Goal: Task Accomplishment & Management: Use online tool/utility

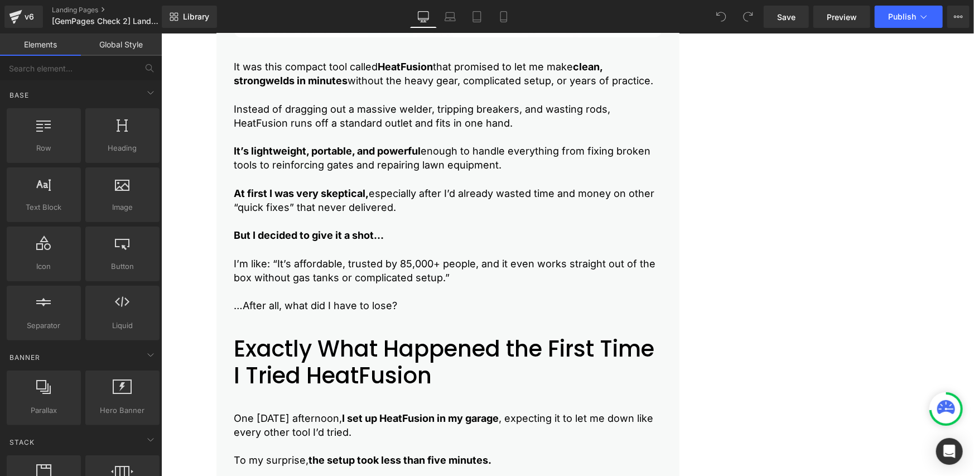
scroll to position [2976, 0]
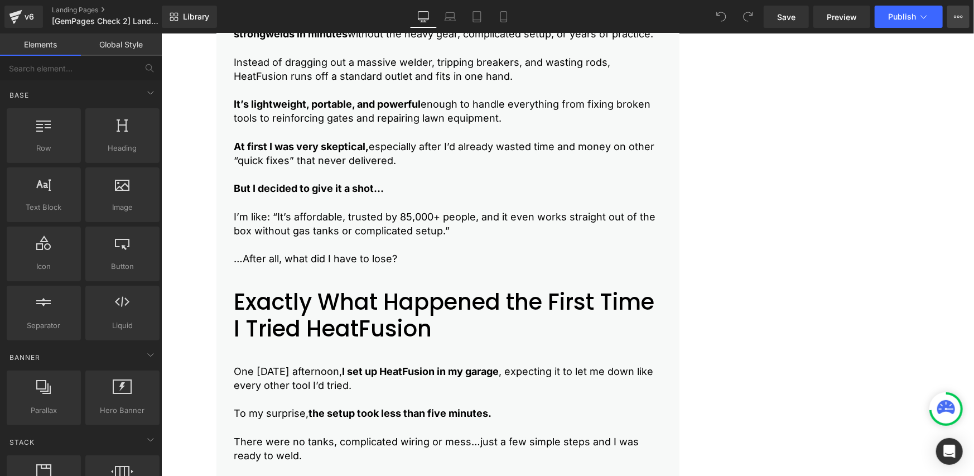
click at [962, 20] on icon at bounding box center [958, 16] width 9 height 9
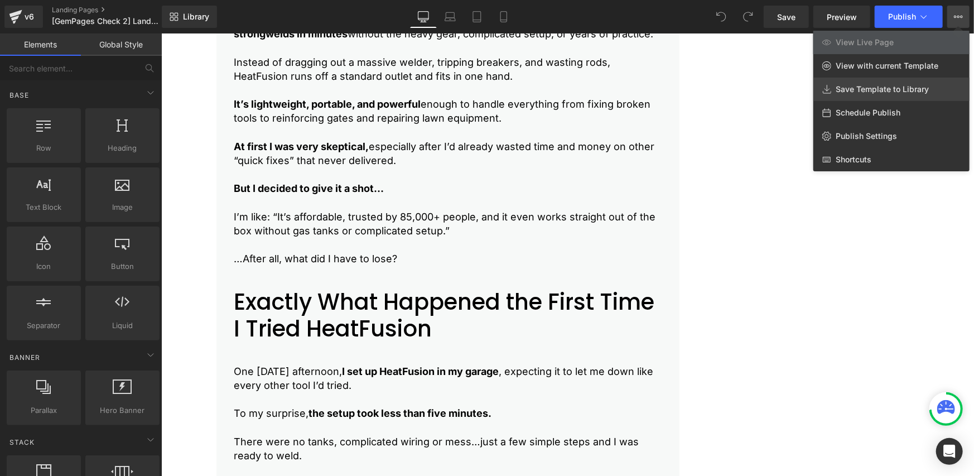
click at [868, 90] on span "Save Template to Library" at bounding box center [882, 89] width 93 height 10
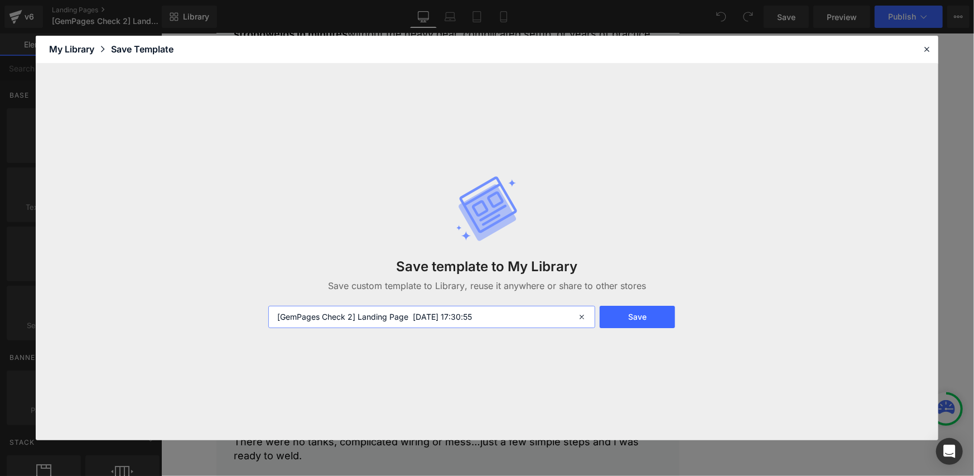
click at [382, 318] on input "[GemPages Check 2] Landing Page 2025-10-14 17:30:55" at bounding box center [432, 317] width 328 height 22
type input "1"
click at [619, 319] on button "Save" at bounding box center [637, 317] width 75 height 22
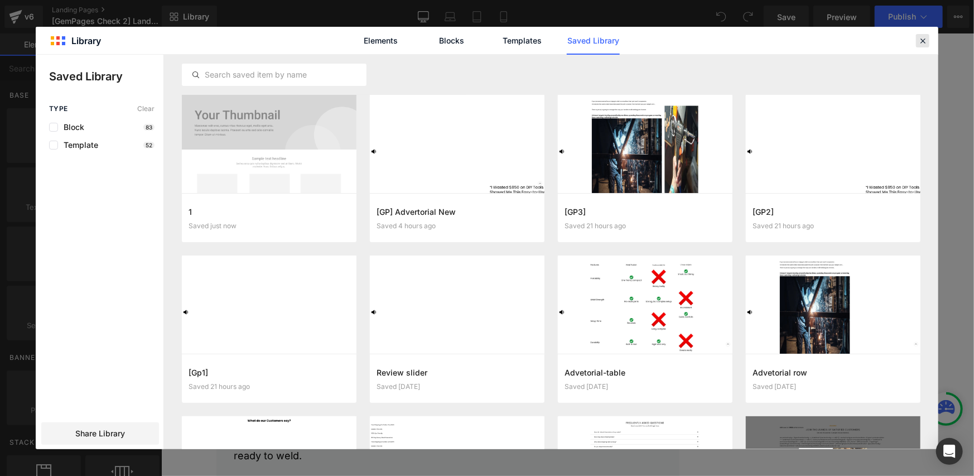
click at [922, 44] on icon at bounding box center [923, 41] width 10 height 10
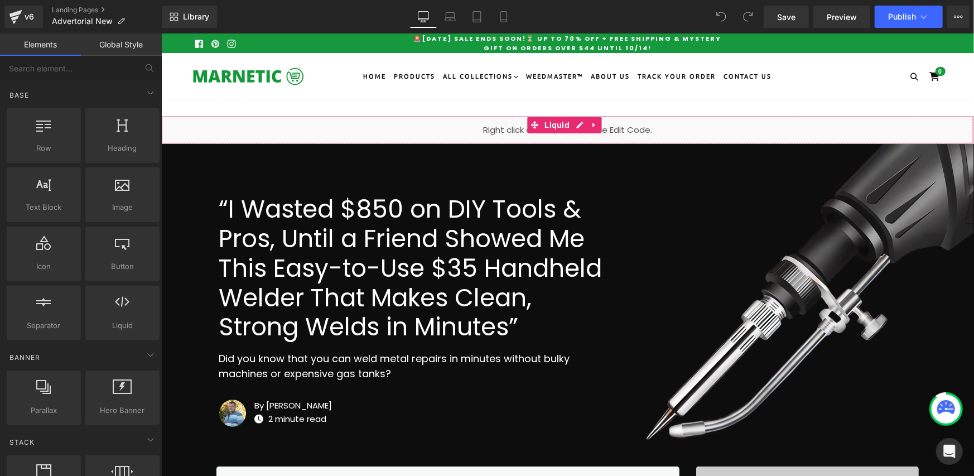
scroll to position [186, 0]
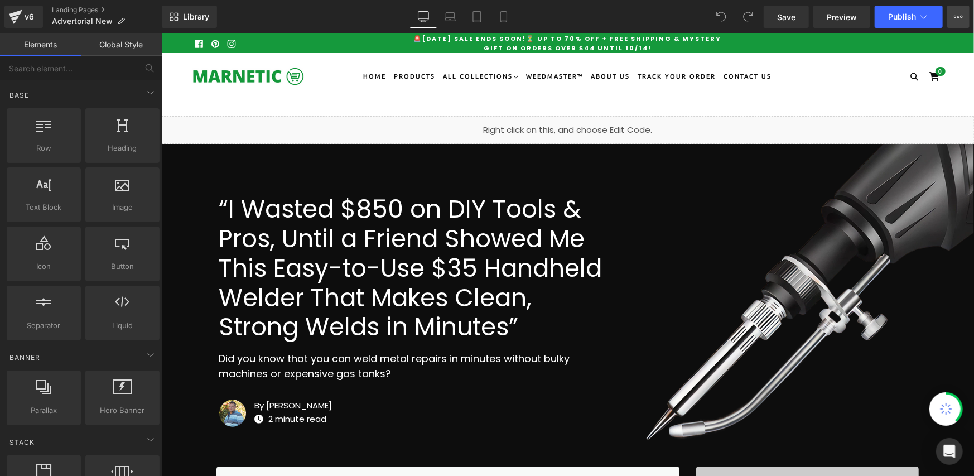
click at [961, 15] on icon at bounding box center [958, 16] width 9 height 9
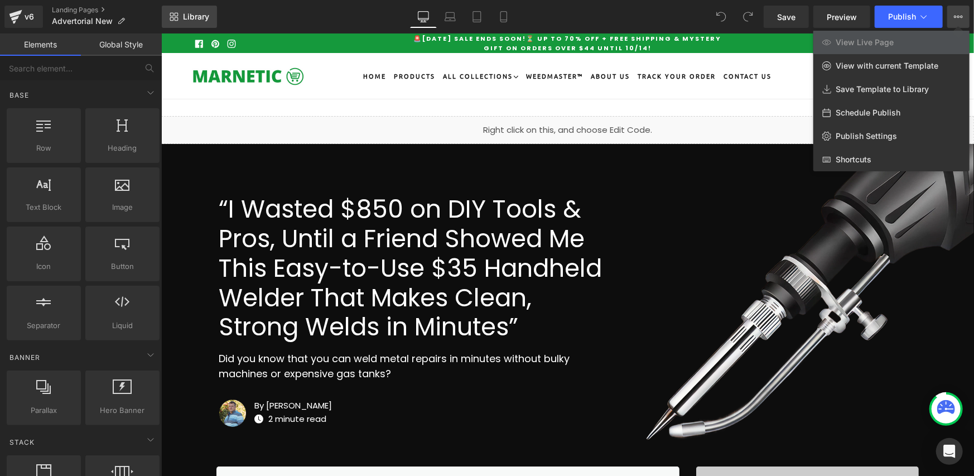
click at [177, 22] on link "Library" at bounding box center [189, 17] width 55 height 22
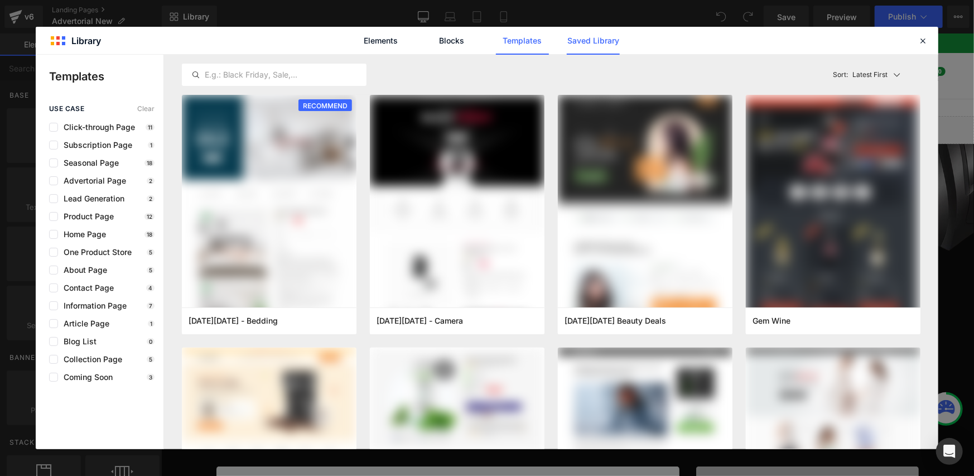
click at [584, 33] on link "Saved Library" at bounding box center [593, 41] width 53 height 28
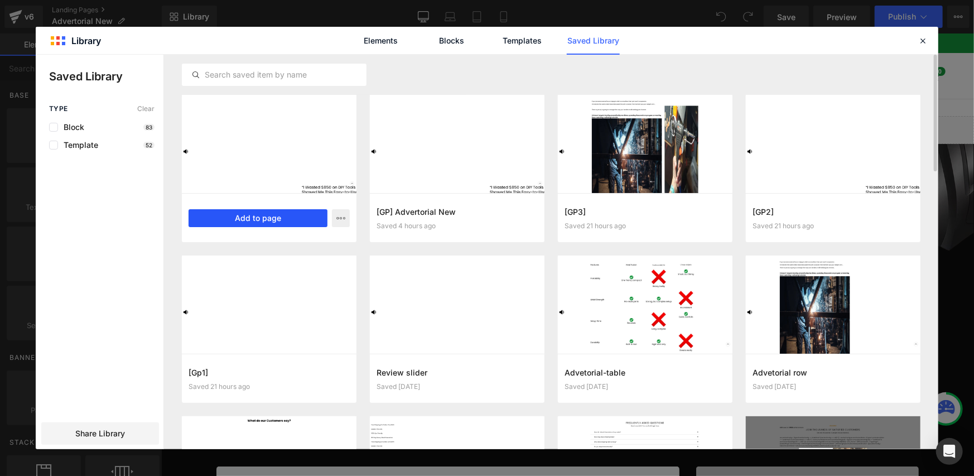
click at [222, 220] on button "Add to page" at bounding box center [258, 218] width 139 height 18
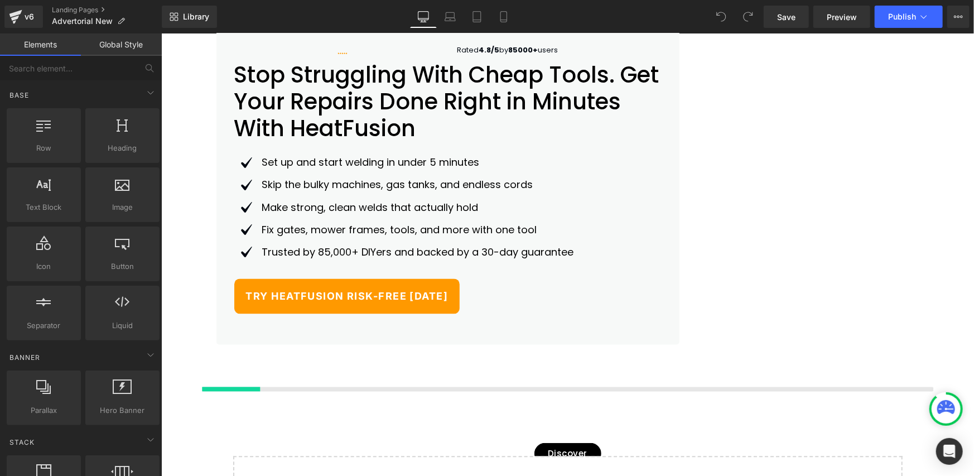
scroll to position [6957, 0]
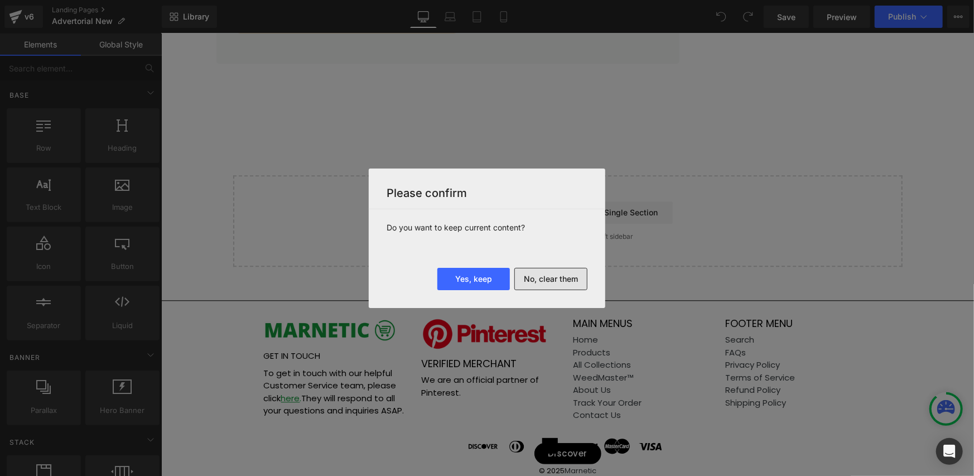
click at [530, 282] on button "No, clear them" at bounding box center [551, 279] width 73 height 22
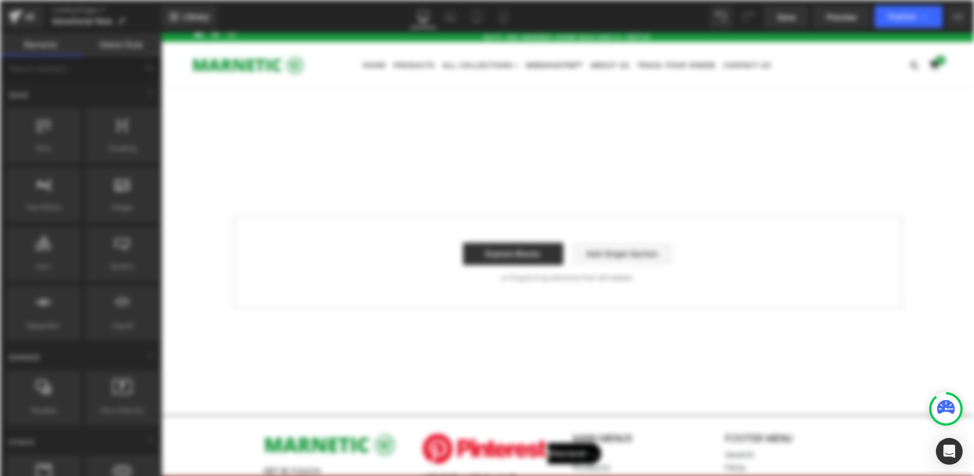
scroll to position [0, 0]
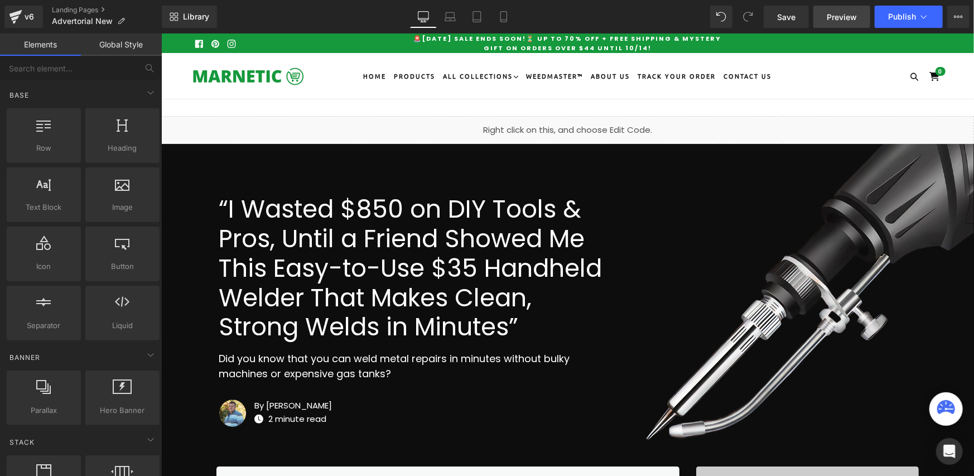
click at [846, 11] on span "Preview" at bounding box center [842, 17] width 30 height 12
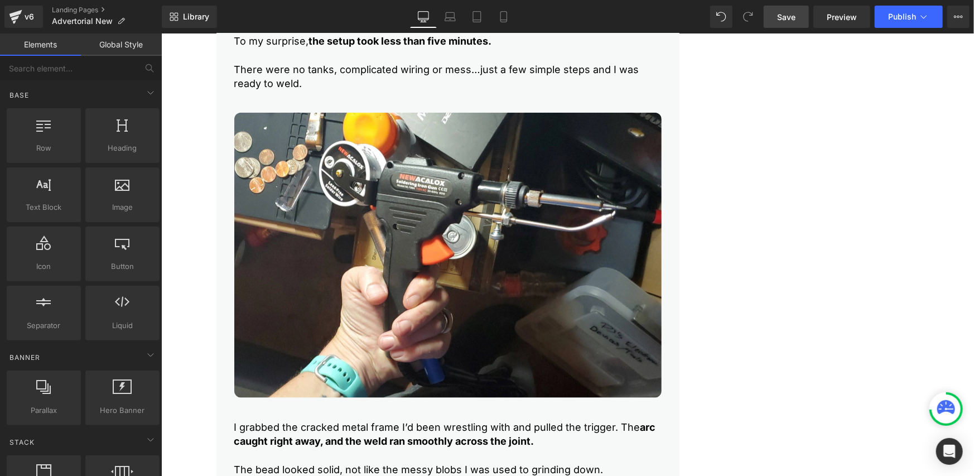
click at [786, 14] on span "Save" at bounding box center [786, 17] width 18 height 12
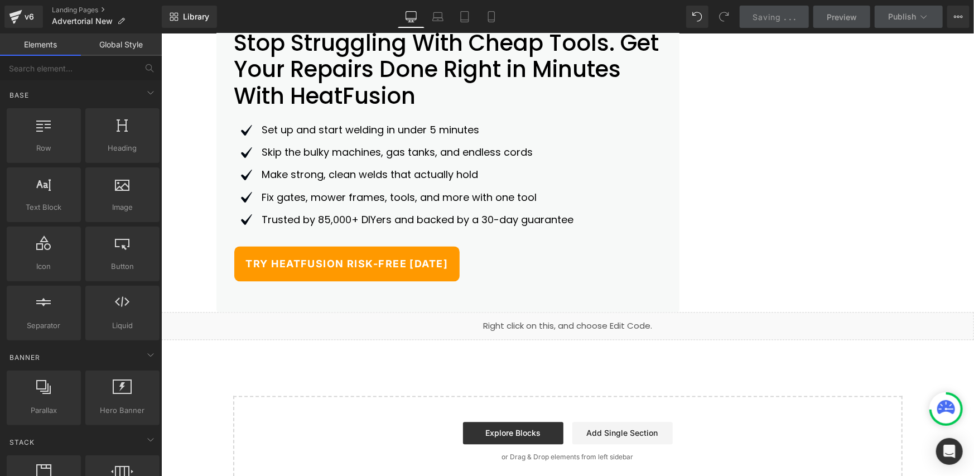
scroll to position [6697, 0]
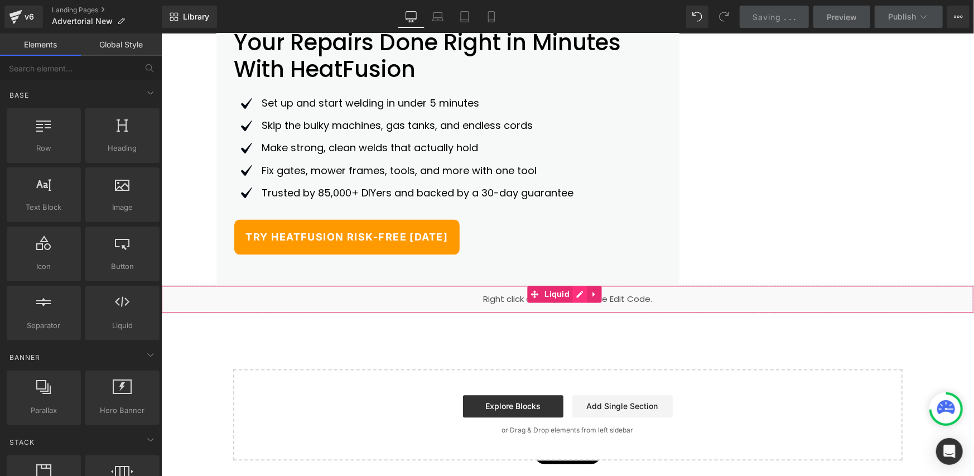
click at [576, 313] on div "Liquid" at bounding box center [567, 299] width 813 height 28
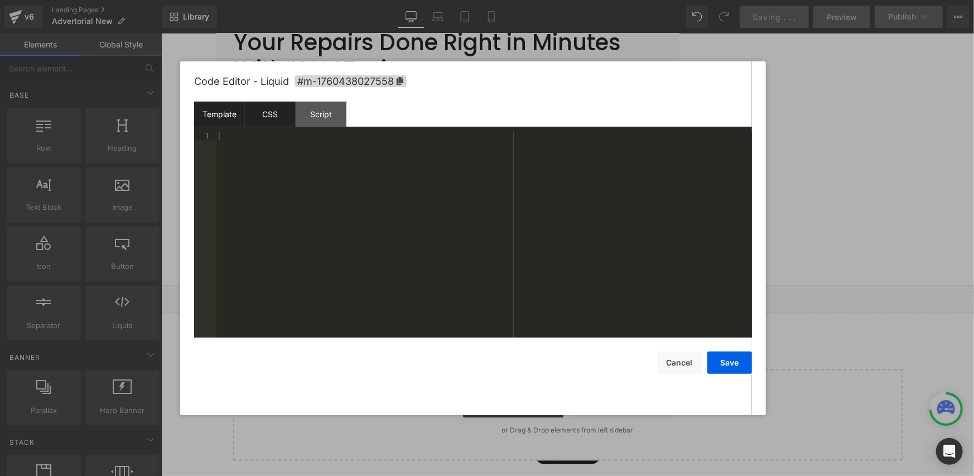
click at [275, 120] on div "CSS" at bounding box center [270, 114] width 51 height 25
click at [310, 117] on div "Script" at bounding box center [321, 114] width 51 height 25
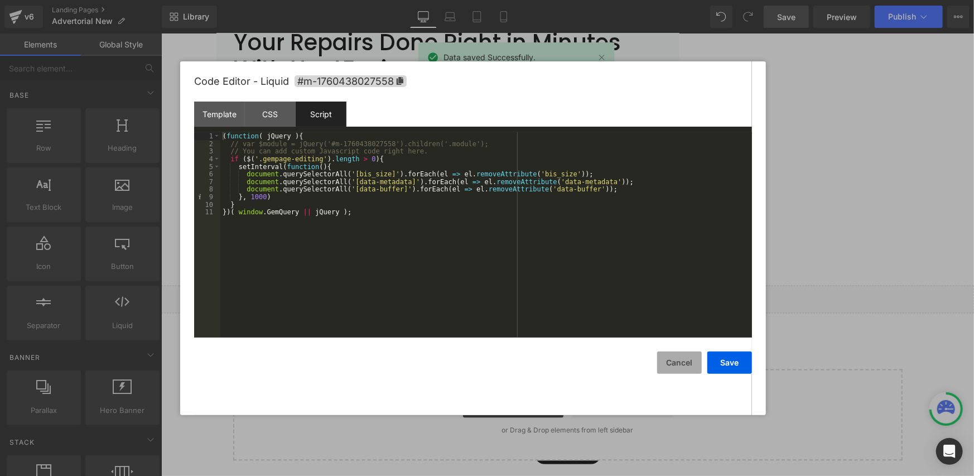
click at [667, 357] on button "Cancel" at bounding box center [679, 363] width 45 height 22
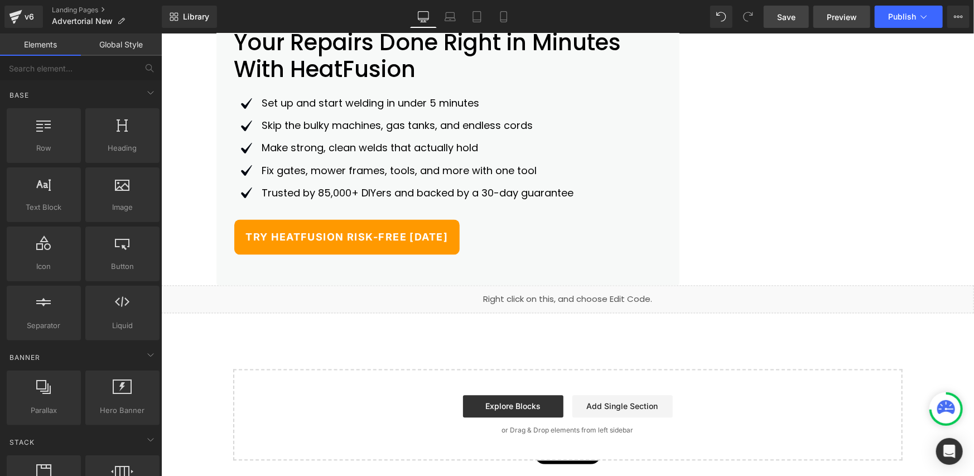
click at [833, 15] on span "Preview" at bounding box center [842, 17] width 30 height 12
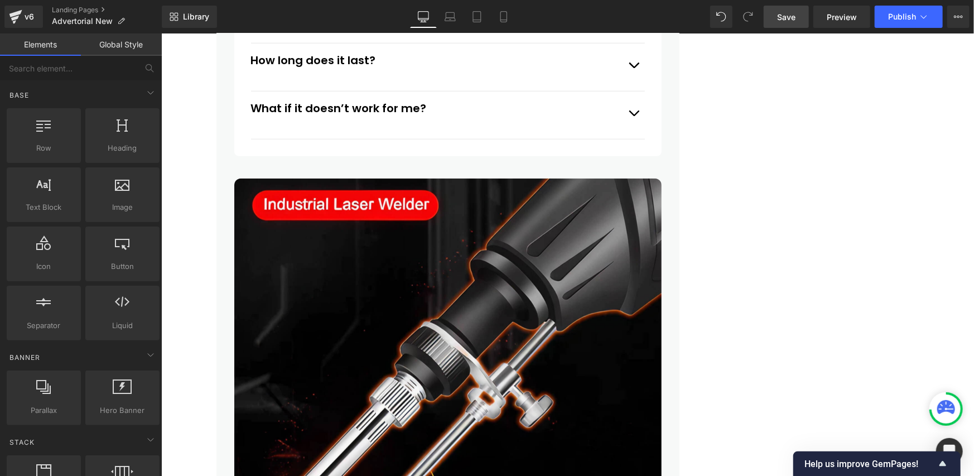
scroll to position [6010, 0]
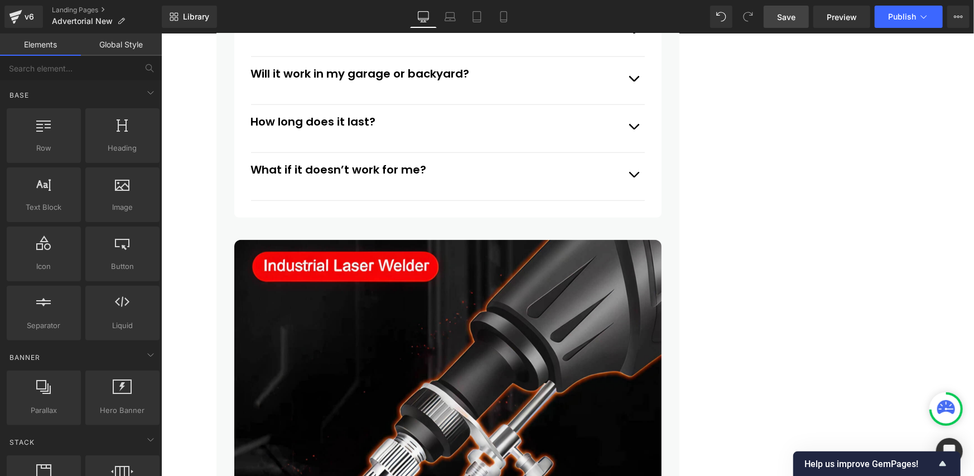
click at [797, 15] on link "Save" at bounding box center [786, 17] width 45 height 22
